Goal: Information Seeking & Learning: Learn about a topic

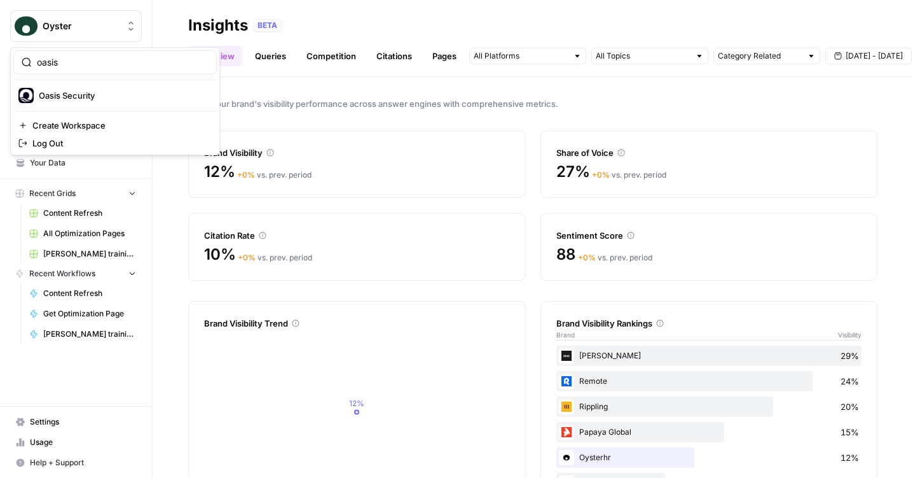
type input "oasis"
click at [99, 95] on span "Oasis Security" at bounding box center [123, 95] width 168 height 13
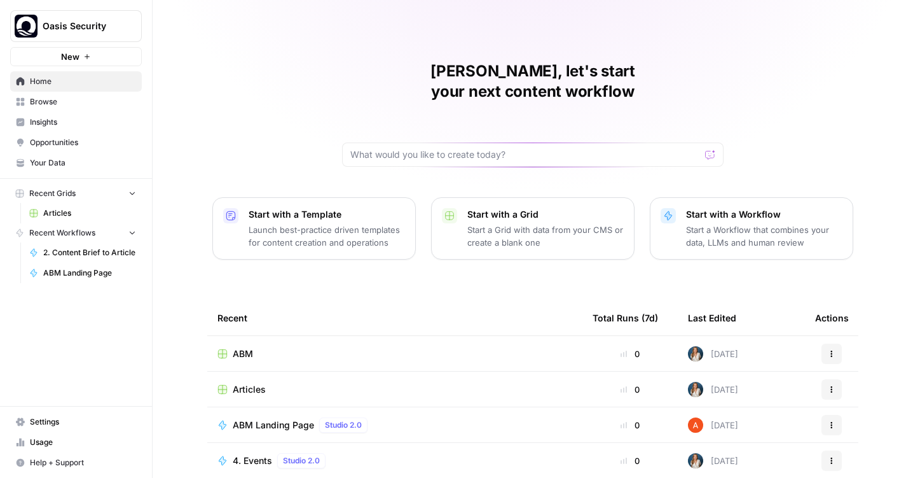
click at [95, 123] on span "Insights" at bounding box center [83, 121] width 106 height 11
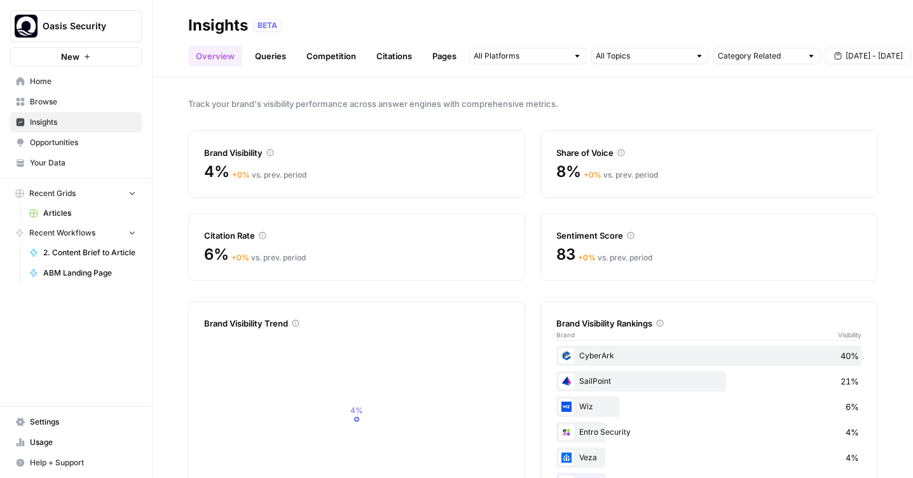
click at [271, 62] on link "Queries" at bounding box center [270, 56] width 46 height 20
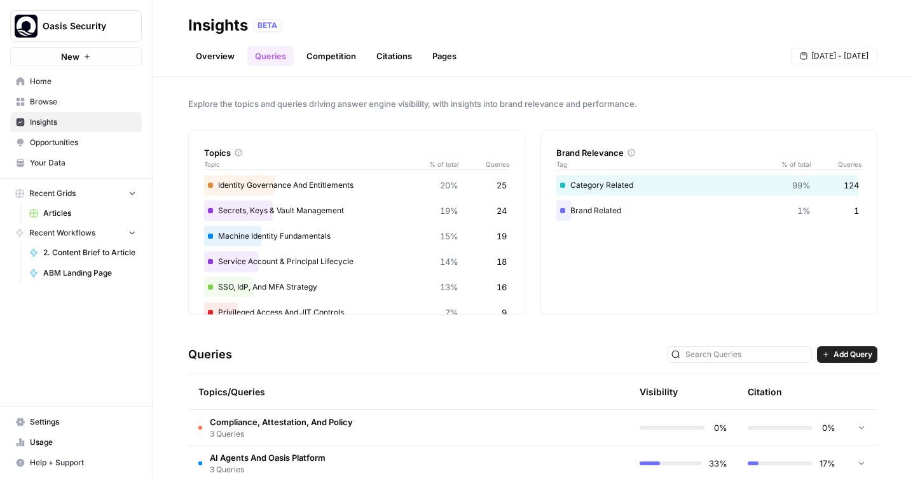
click at [307, 58] on link "Competition" at bounding box center [331, 56] width 65 height 20
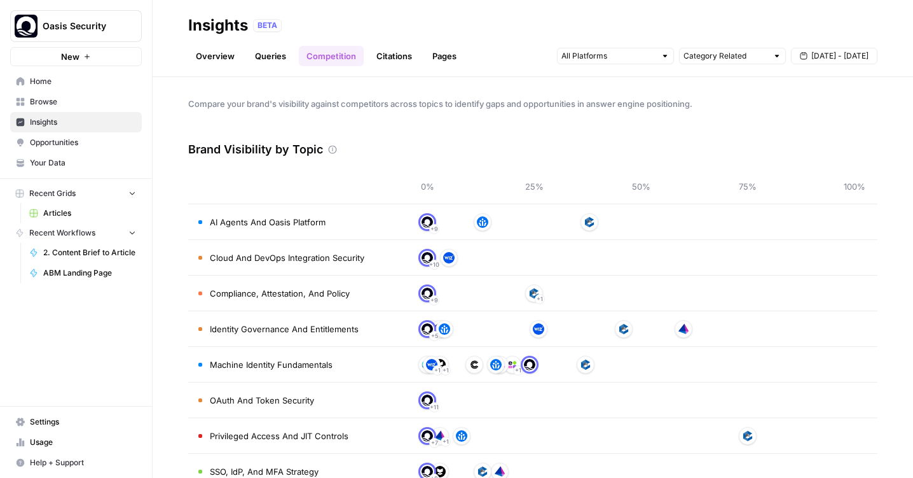
click at [380, 57] on link "Citations" at bounding box center [394, 56] width 51 height 20
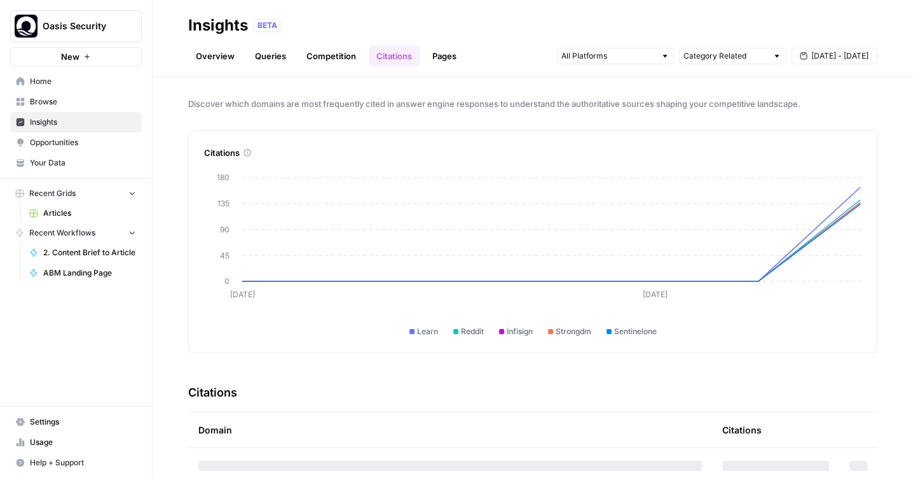
click at [448, 55] on link "Pages" at bounding box center [444, 56] width 39 height 20
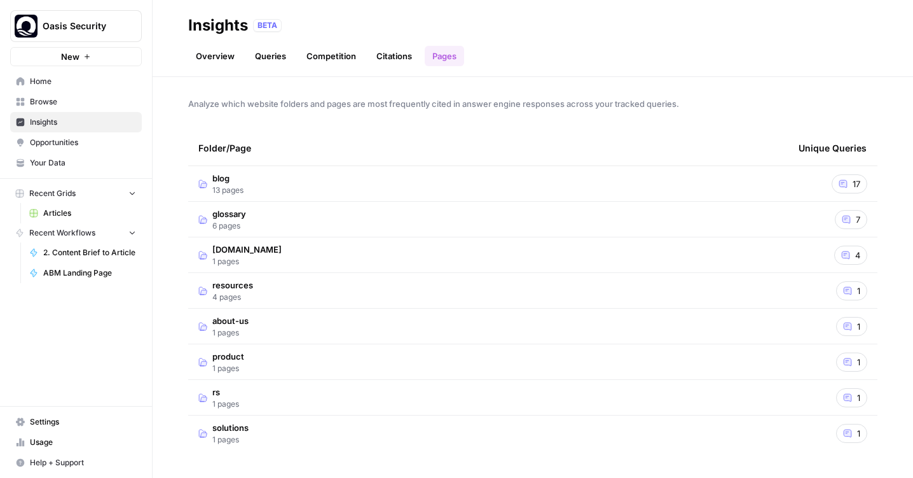
click at [111, 139] on span "Opportunities" at bounding box center [83, 142] width 106 height 11
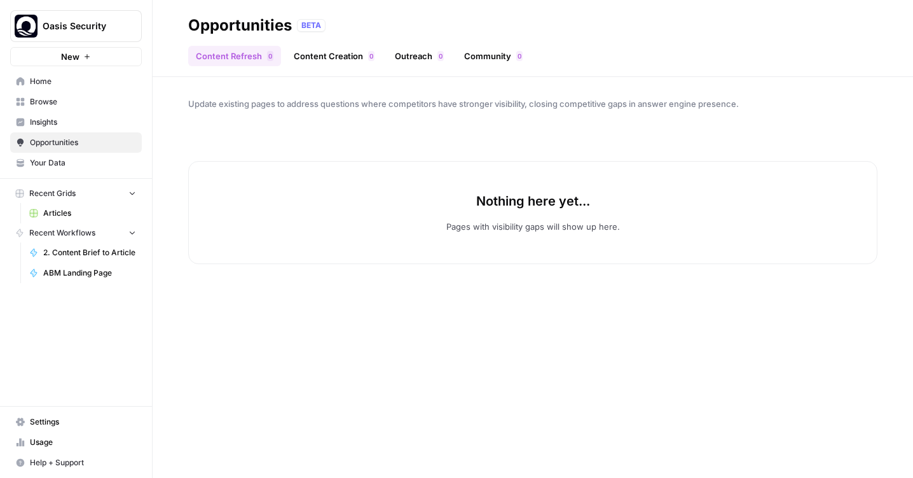
click at [99, 125] on span "Insights" at bounding box center [83, 121] width 106 height 11
